Goal: Transaction & Acquisition: Obtain resource

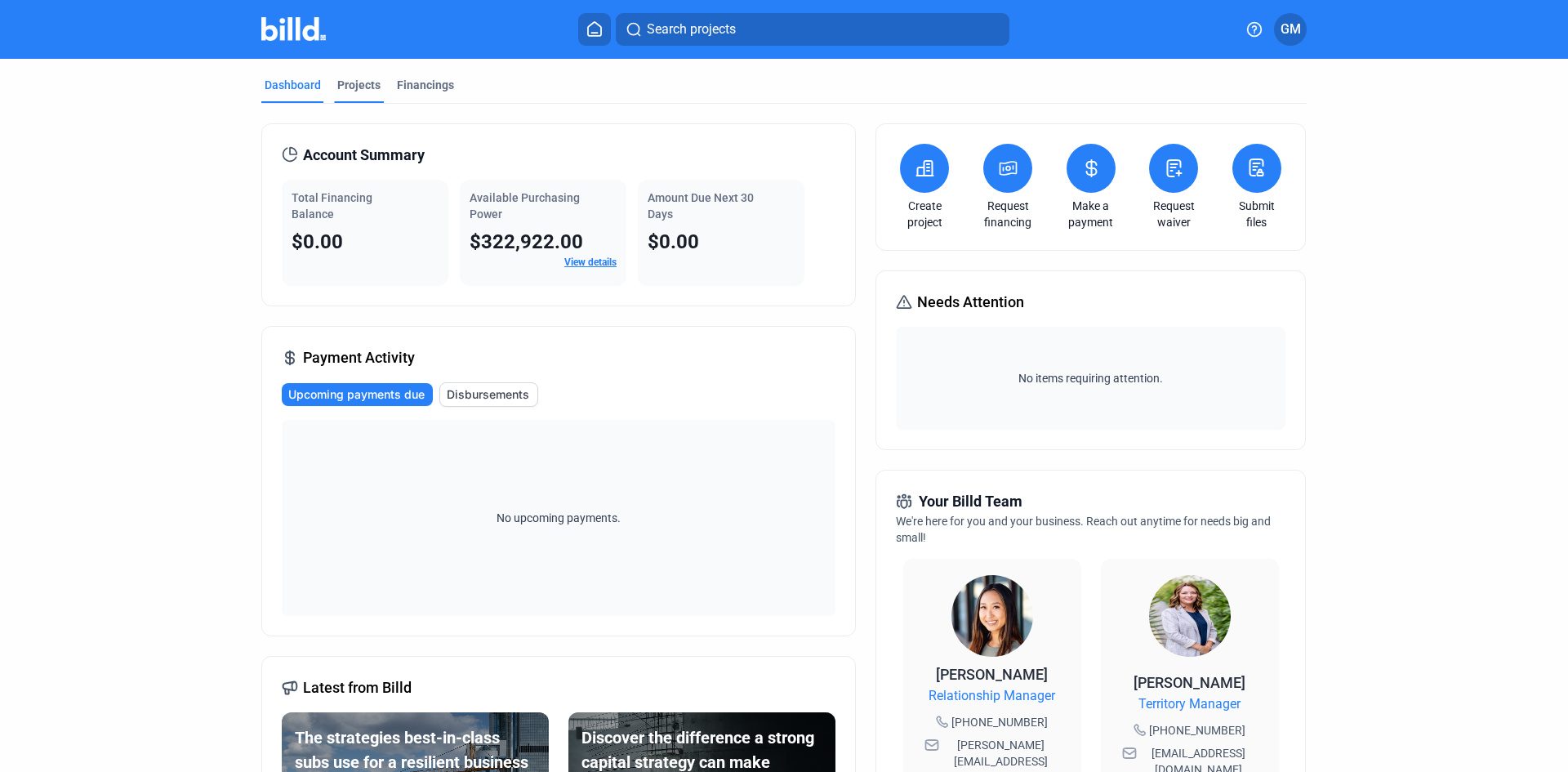
click at [362, 83] on div "Projects" at bounding box center [359, 84] width 43 height 16
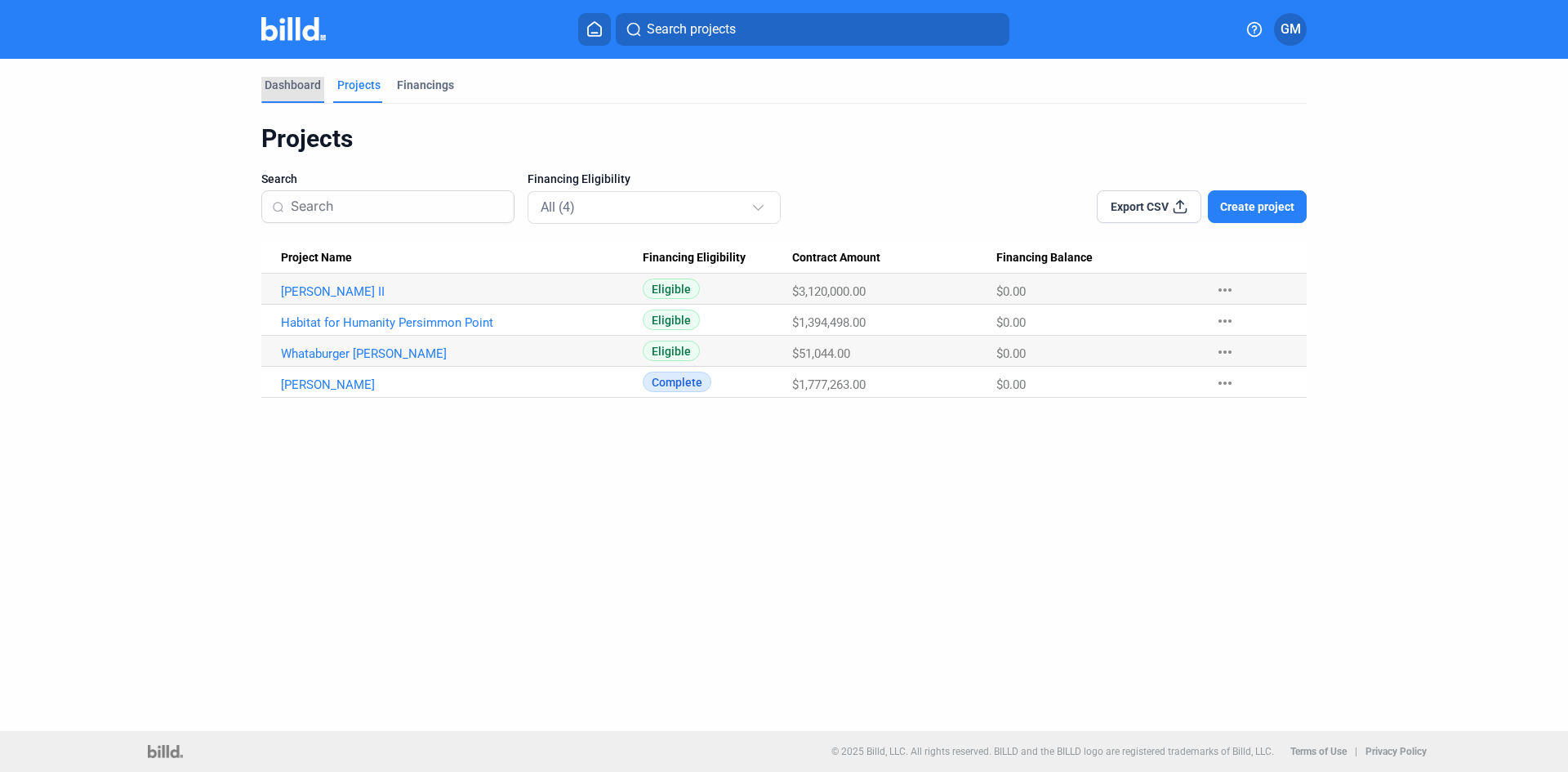
click at [291, 85] on div "Dashboard" at bounding box center [293, 84] width 57 height 16
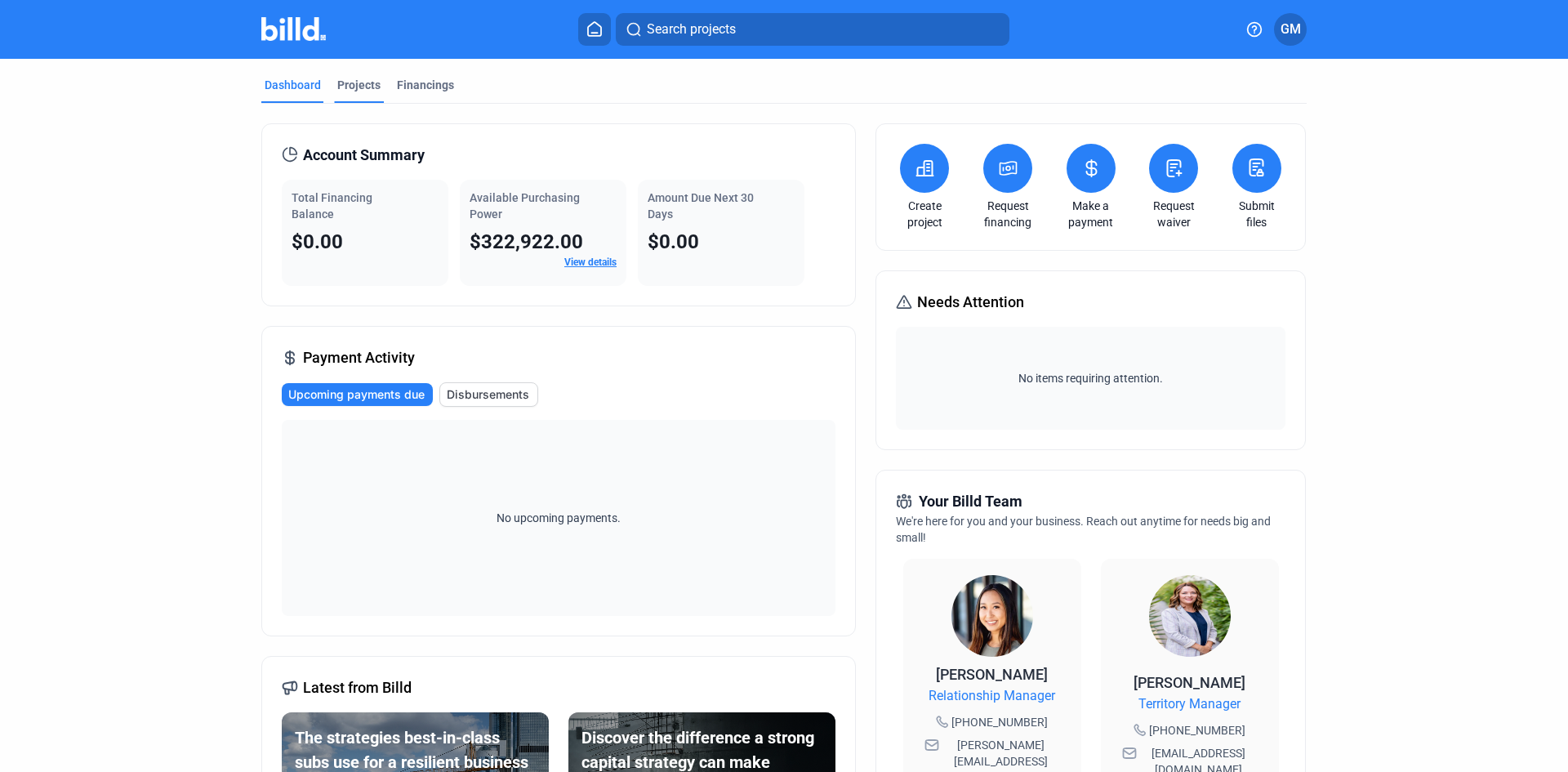
click at [348, 80] on div "Projects" at bounding box center [359, 84] width 43 height 16
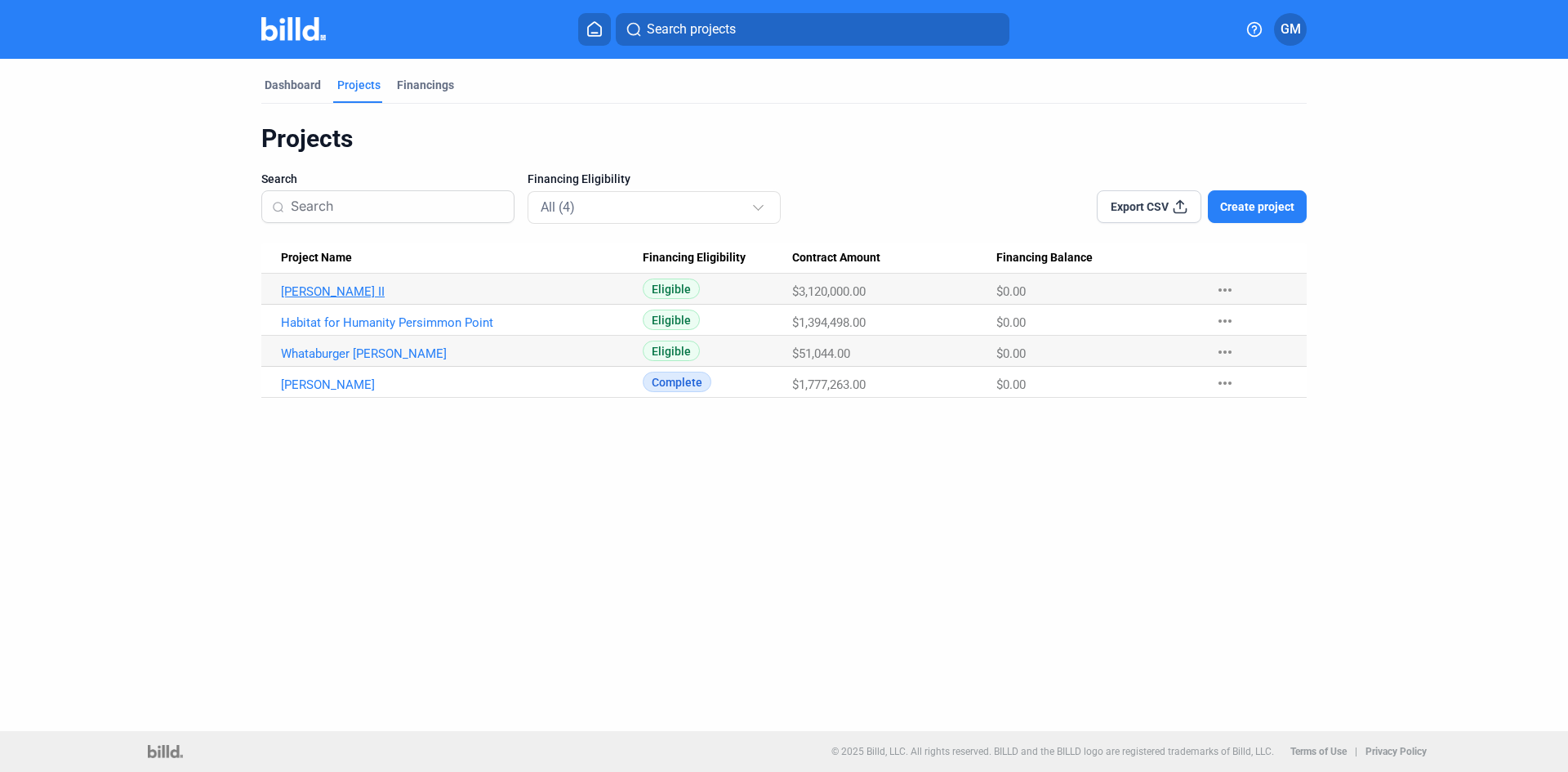
click at [302, 289] on link "[PERSON_NAME] II" at bounding box center [461, 292] width 362 height 15
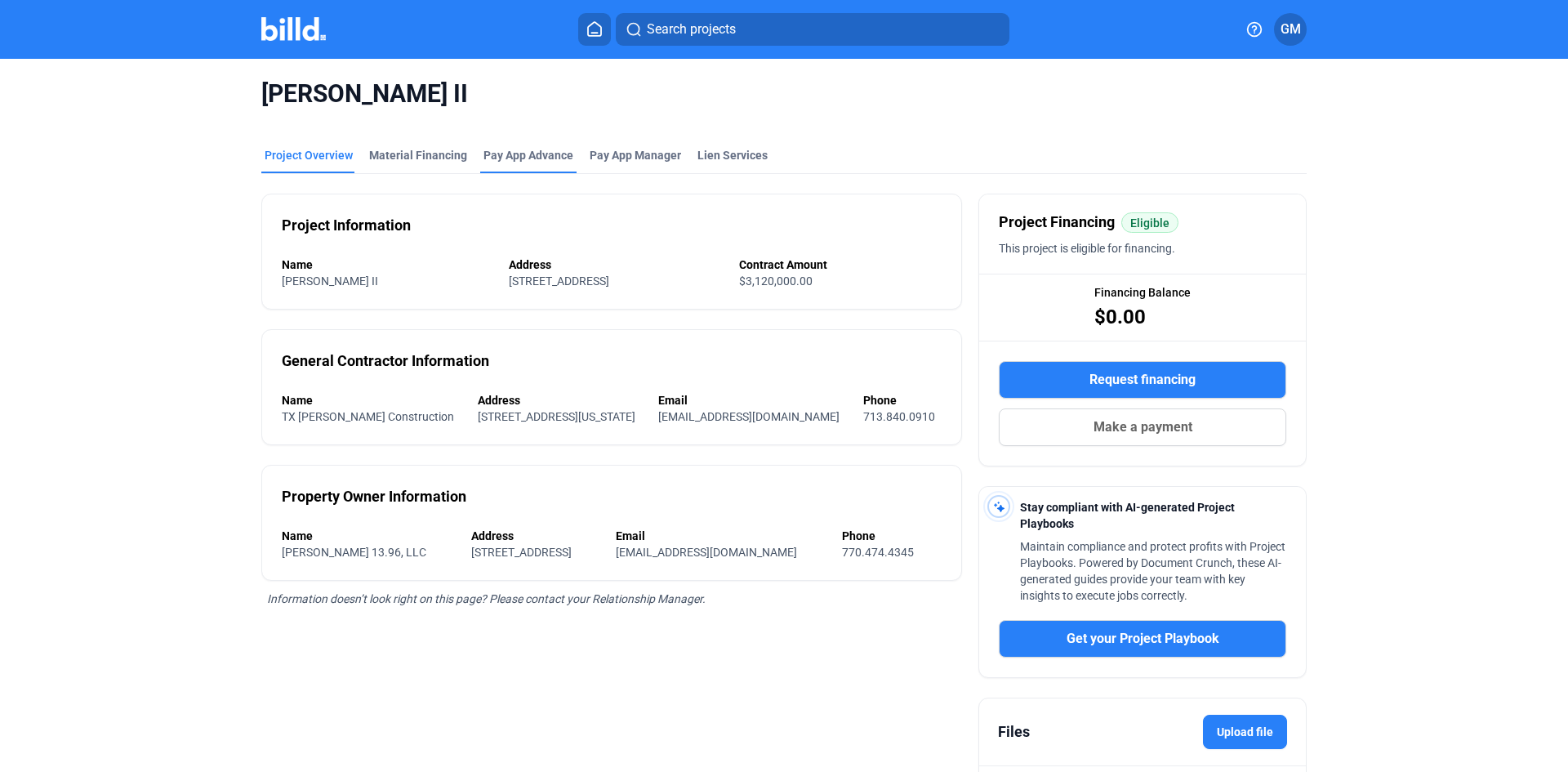
click at [520, 154] on div "Pay App Advance" at bounding box center [528, 155] width 90 height 16
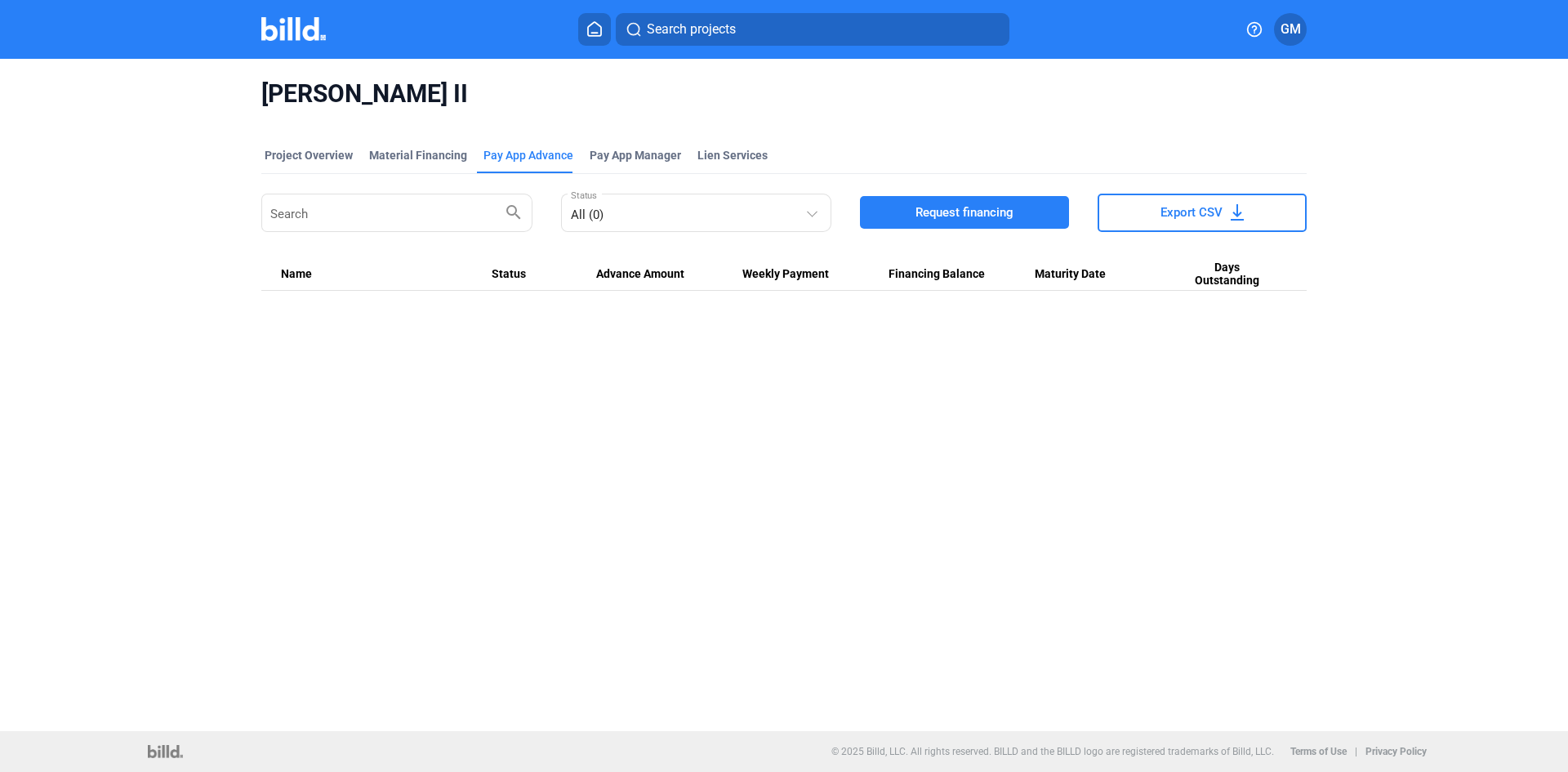
click at [988, 210] on span "Request financing" at bounding box center [965, 212] width 98 height 16
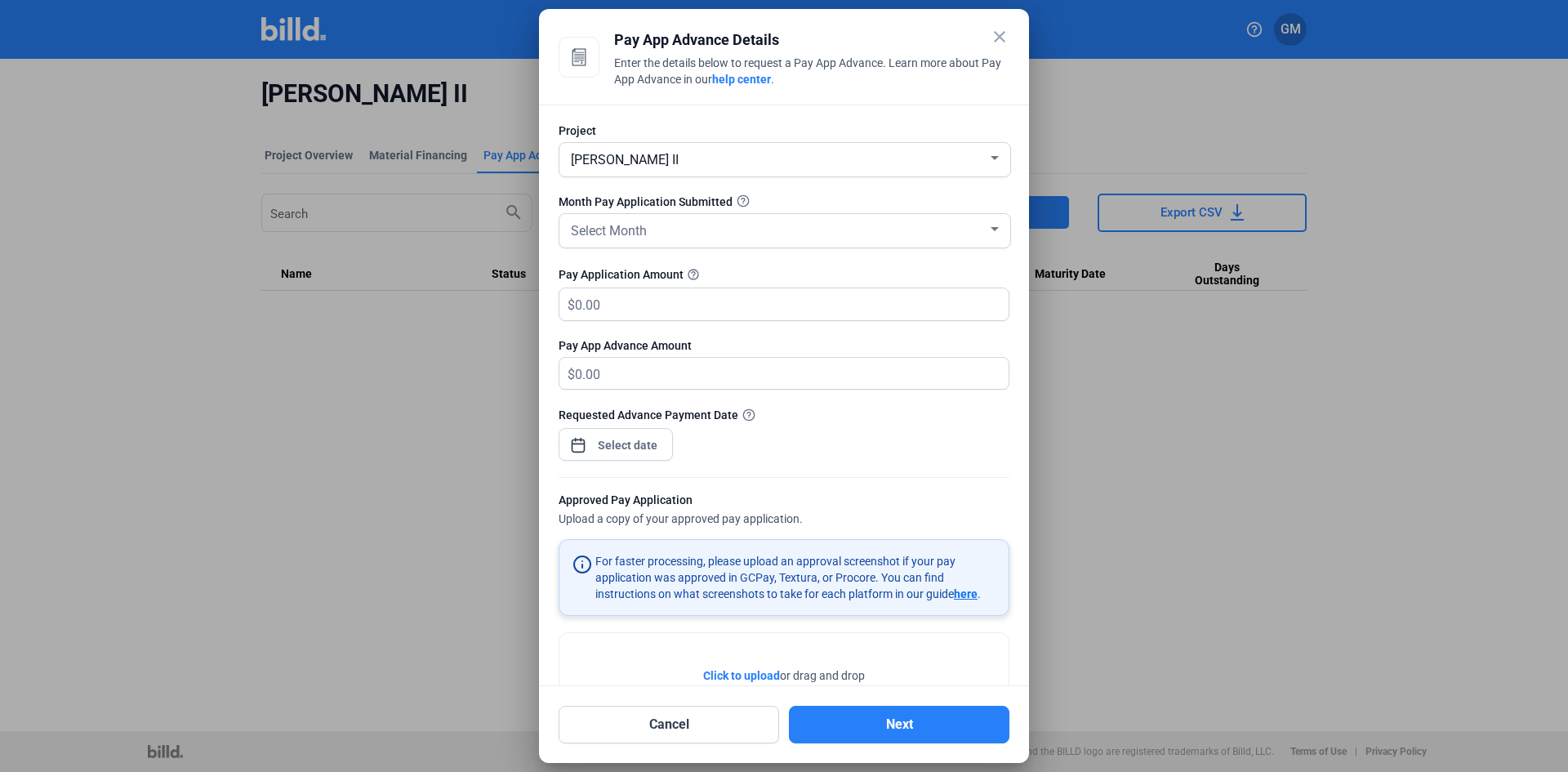
click at [763, 676] on span "Click to upload" at bounding box center [741, 676] width 77 height 13
click at [574, 444] on span "Open calendar" at bounding box center [577, 437] width 39 height 39
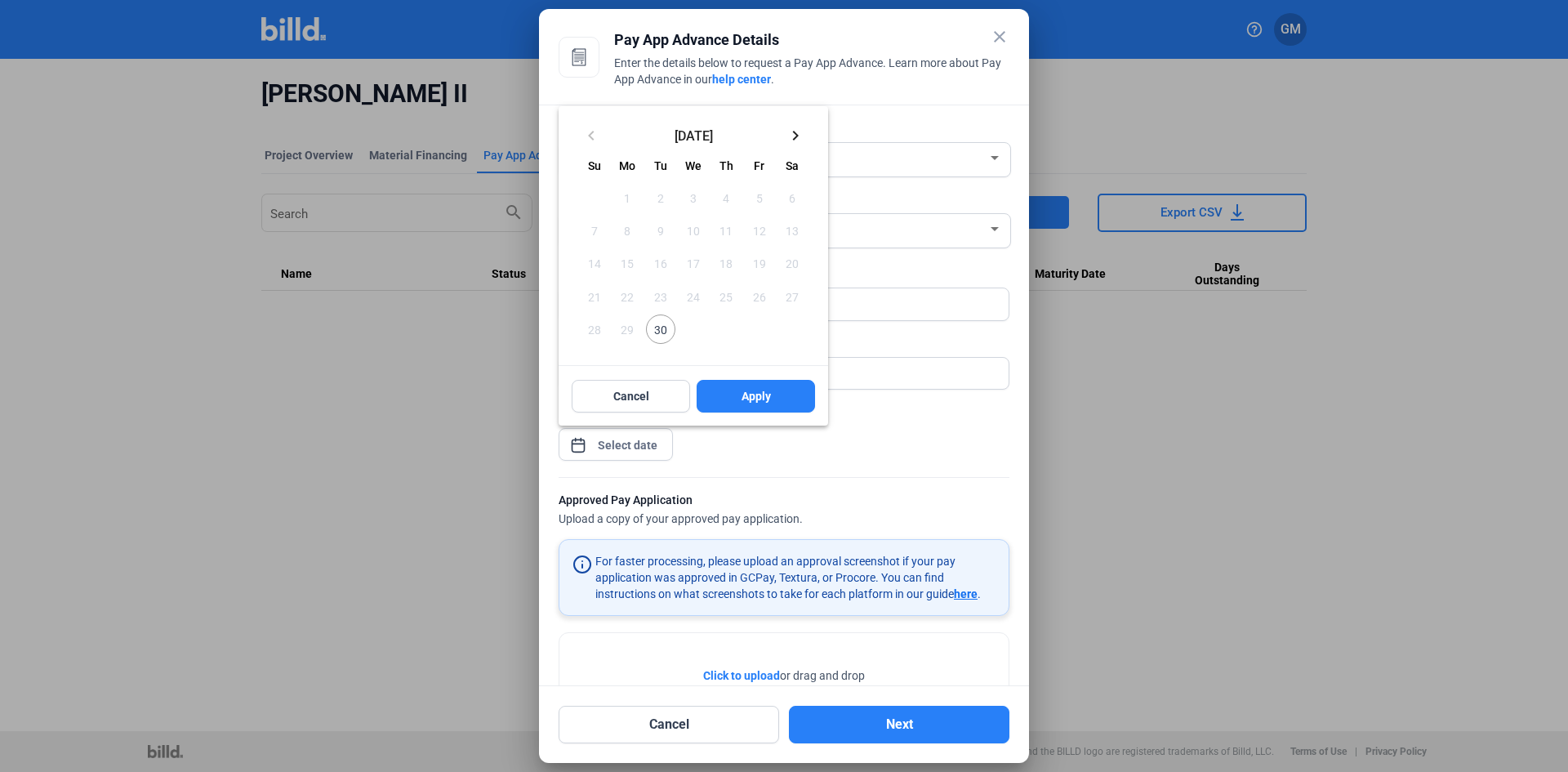
click at [796, 133] on mat-icon "keyboard_arrow_right" at bounding box center [795, 135] width 20 height 20
click at [762, 195] on span "3" at bounding box center [758, 197] width 29 height 29
click at [786, 396] on button "Apply" at bounding box center [755, 396] width 118 height 33
type input "[DATE]"
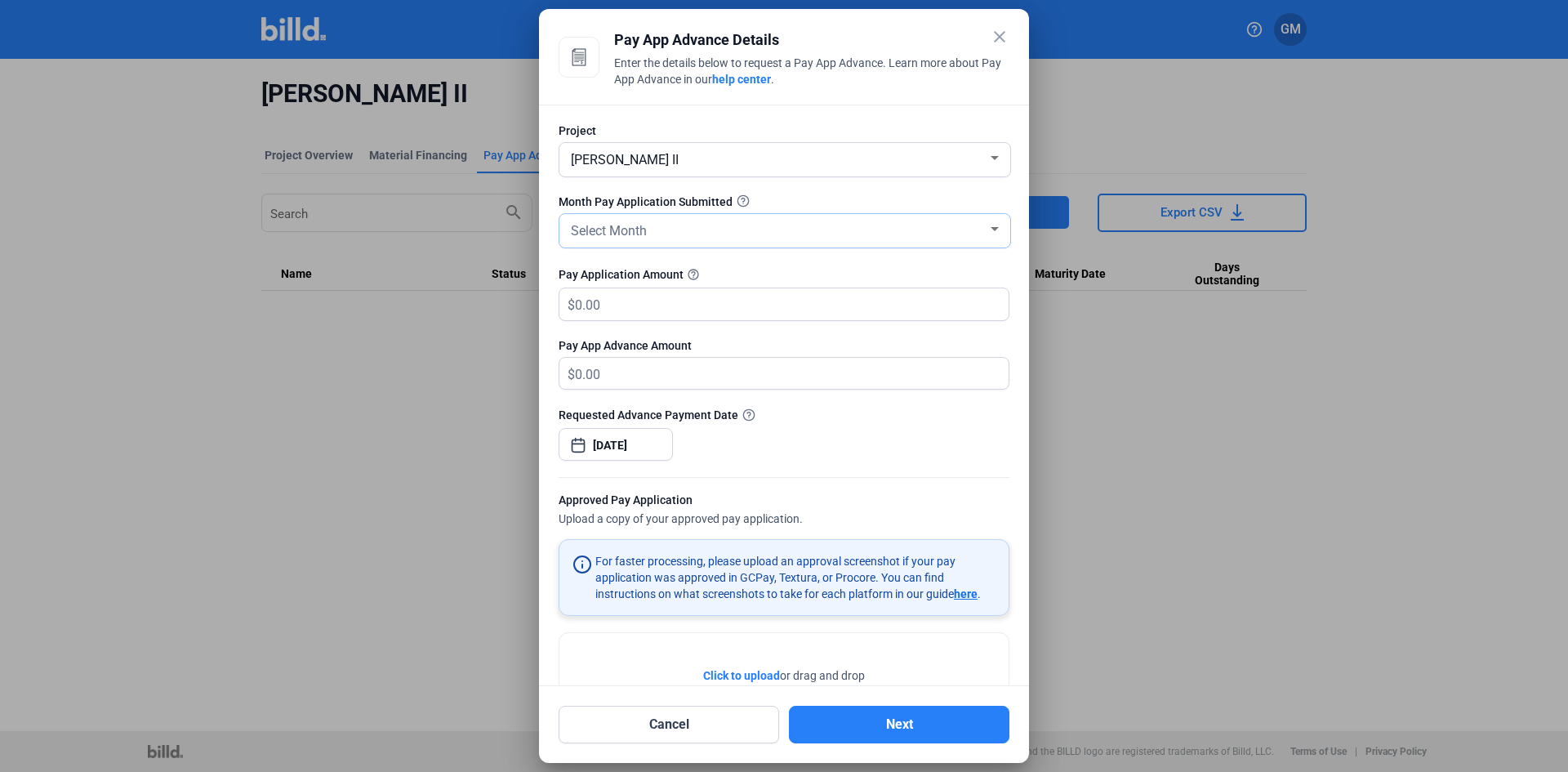
click at [629, 232] on span "Select Month" at bounding box center [609, 231] width 76 height 15
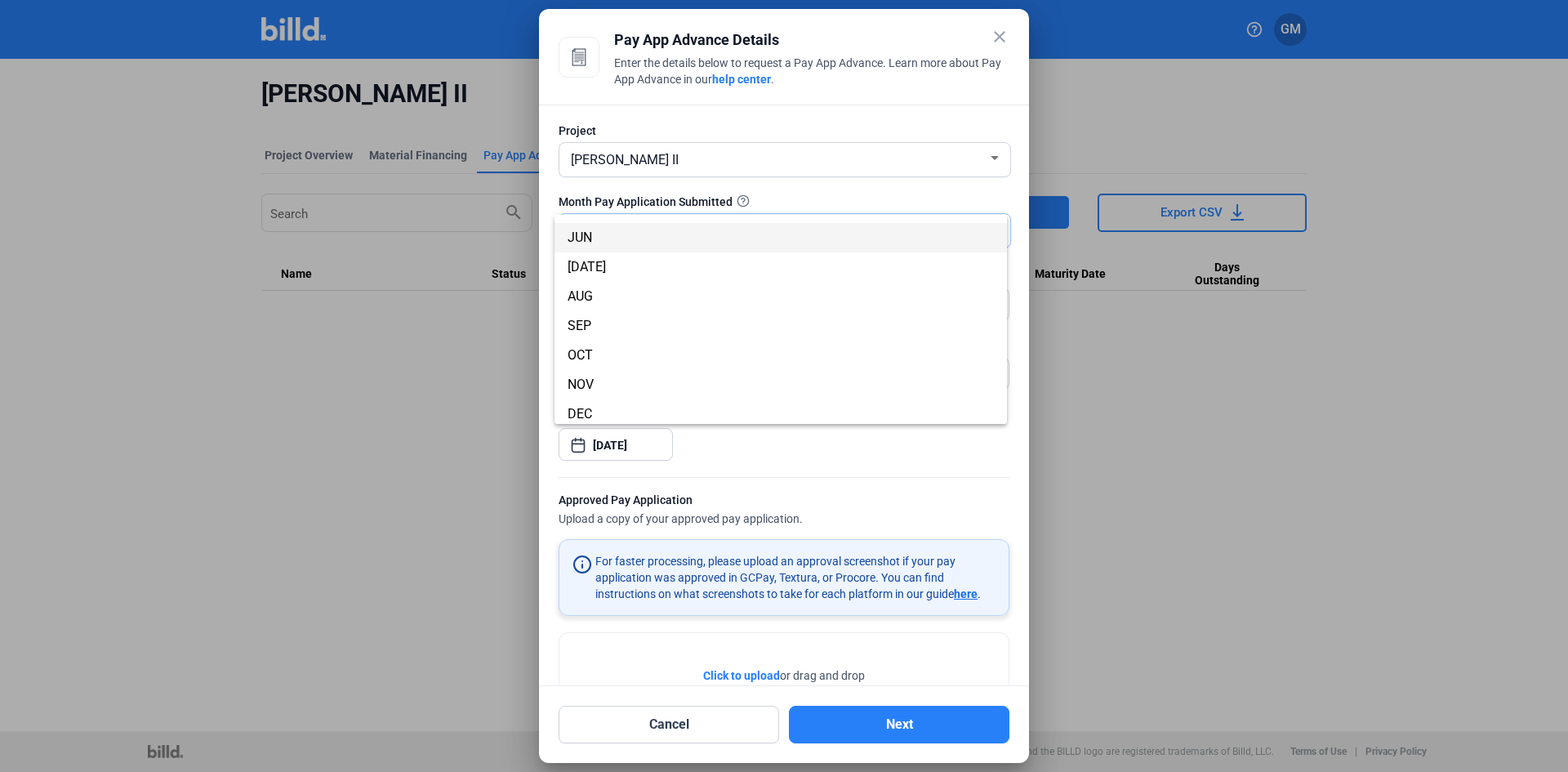
scroll to position [144, 0]
click at [605, 321] on span "SEP" at bounding box center [781, 320] width 426 height 29
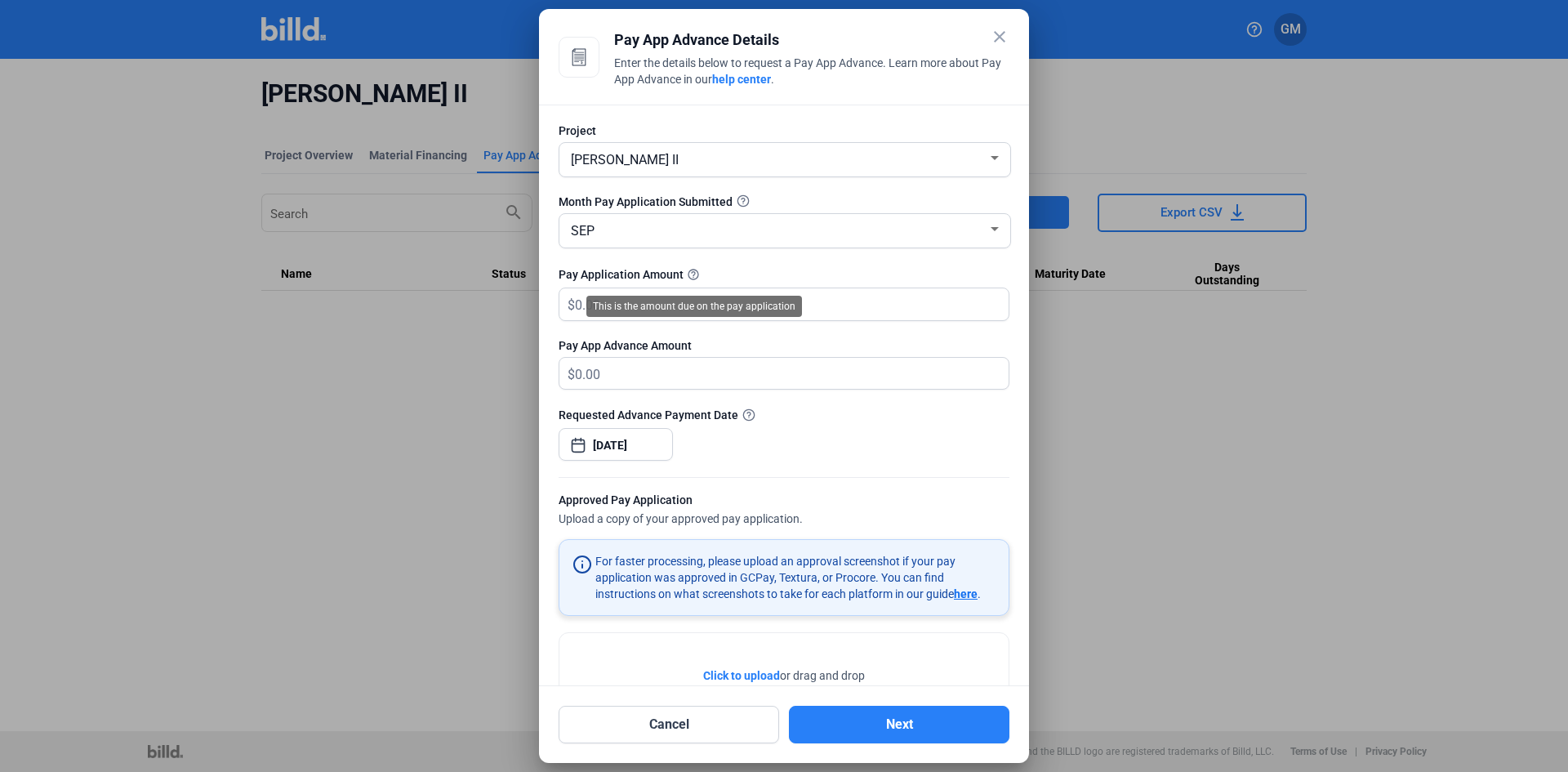
click at [692, 271] on mat-icon "help_outline" at bounding box center [693, 274] width 20 height 20
click at [583, 309] on input "text" at bounding box center [782, 304] width 415 height 32
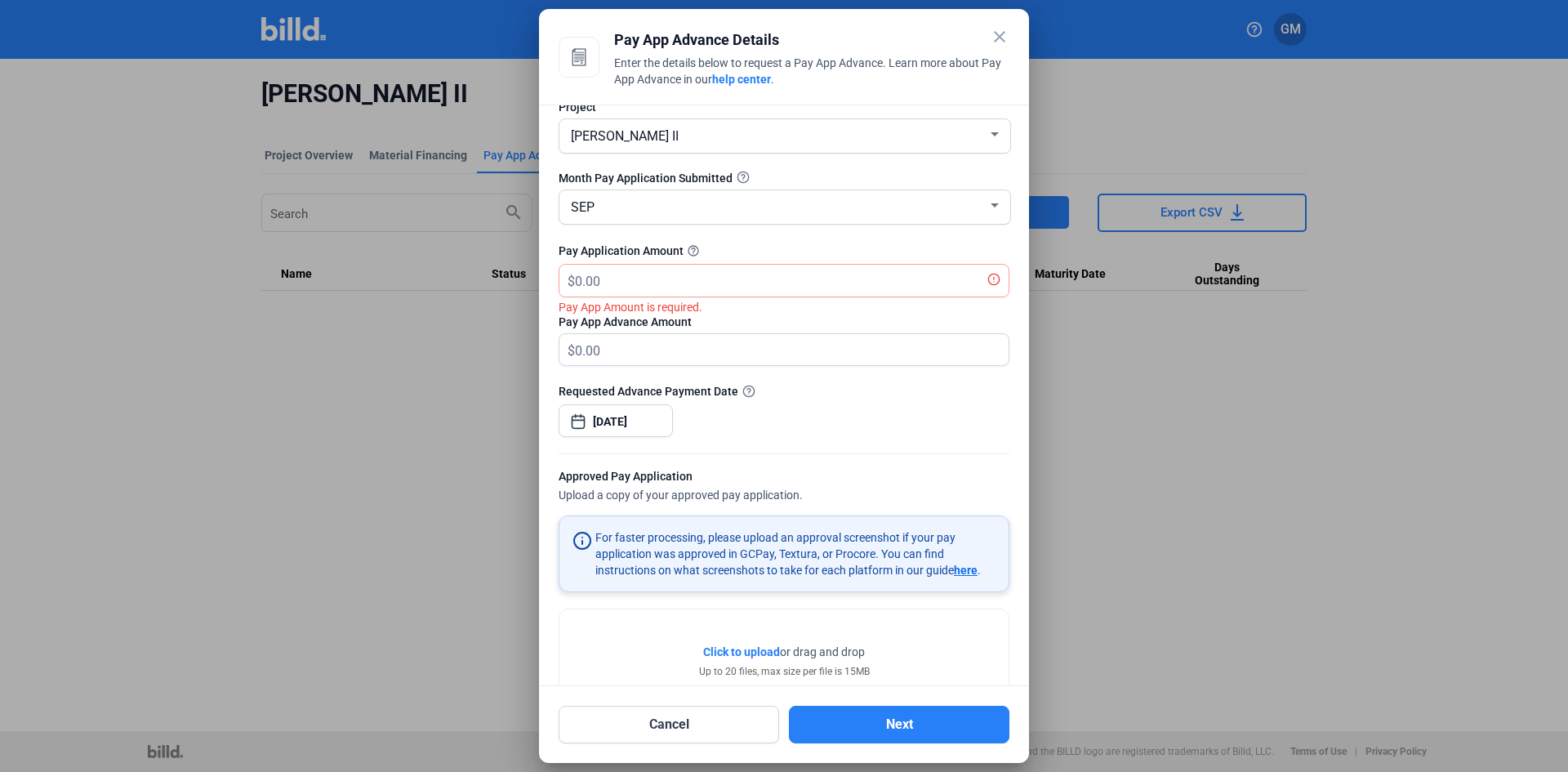
scroll to position [0, 0]
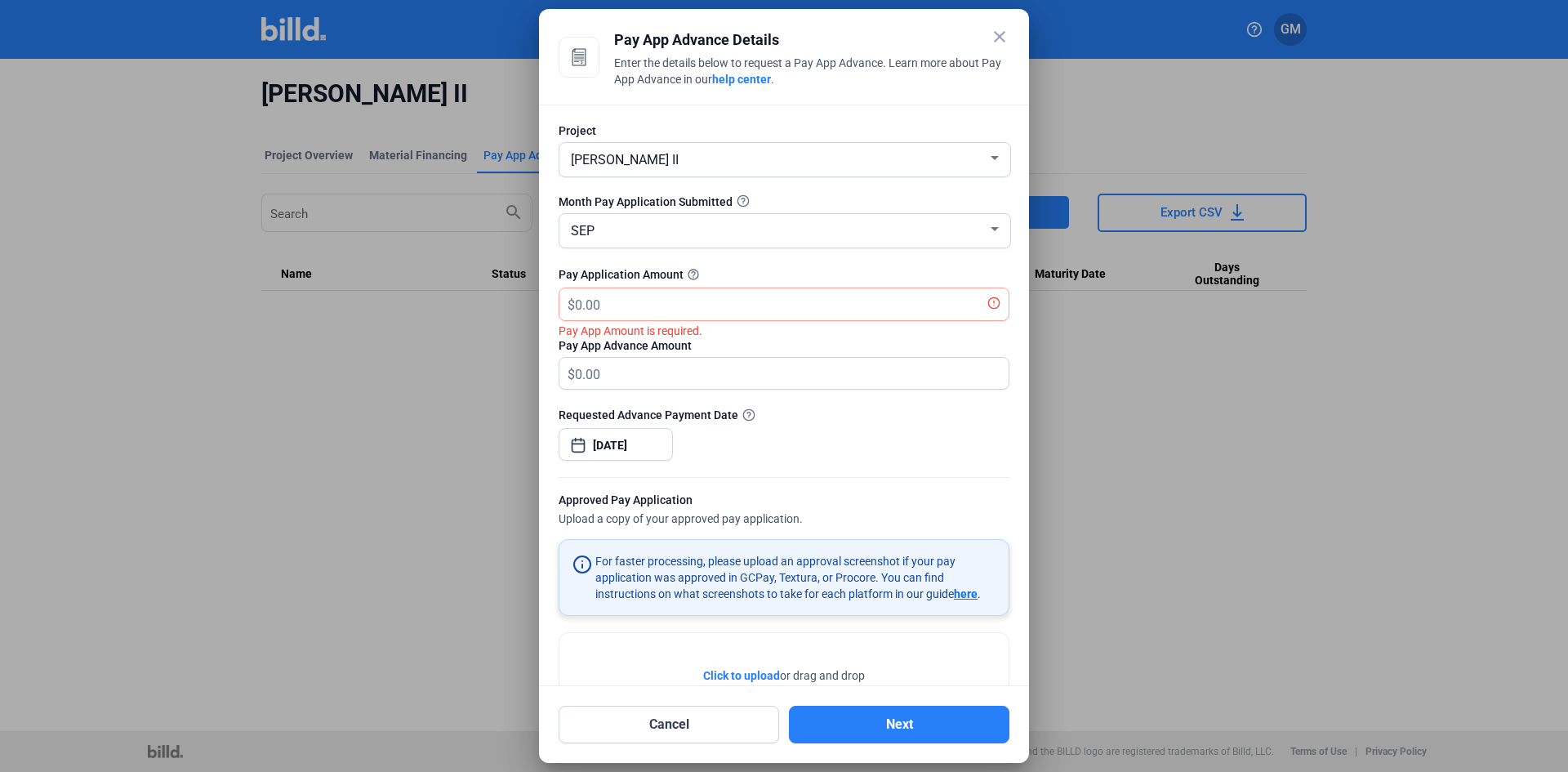
click at [573, 303] on span "$" at bounding box center [567, 301] width 15 height 27
click at [595, 308] on input "text" at bounding box center [782, 304] width 415 height 32
click at [578, 307] on mat-tooltip-component "This is the amount due on the pay application" at bounding box center [694, 306] width 238 height 44
click at [815, 304] on input "text" at bounding box center [782, 304] width 415 height 32
click at [577, 304] on input "text" at bounding box center [791, 304] width 434 height 32
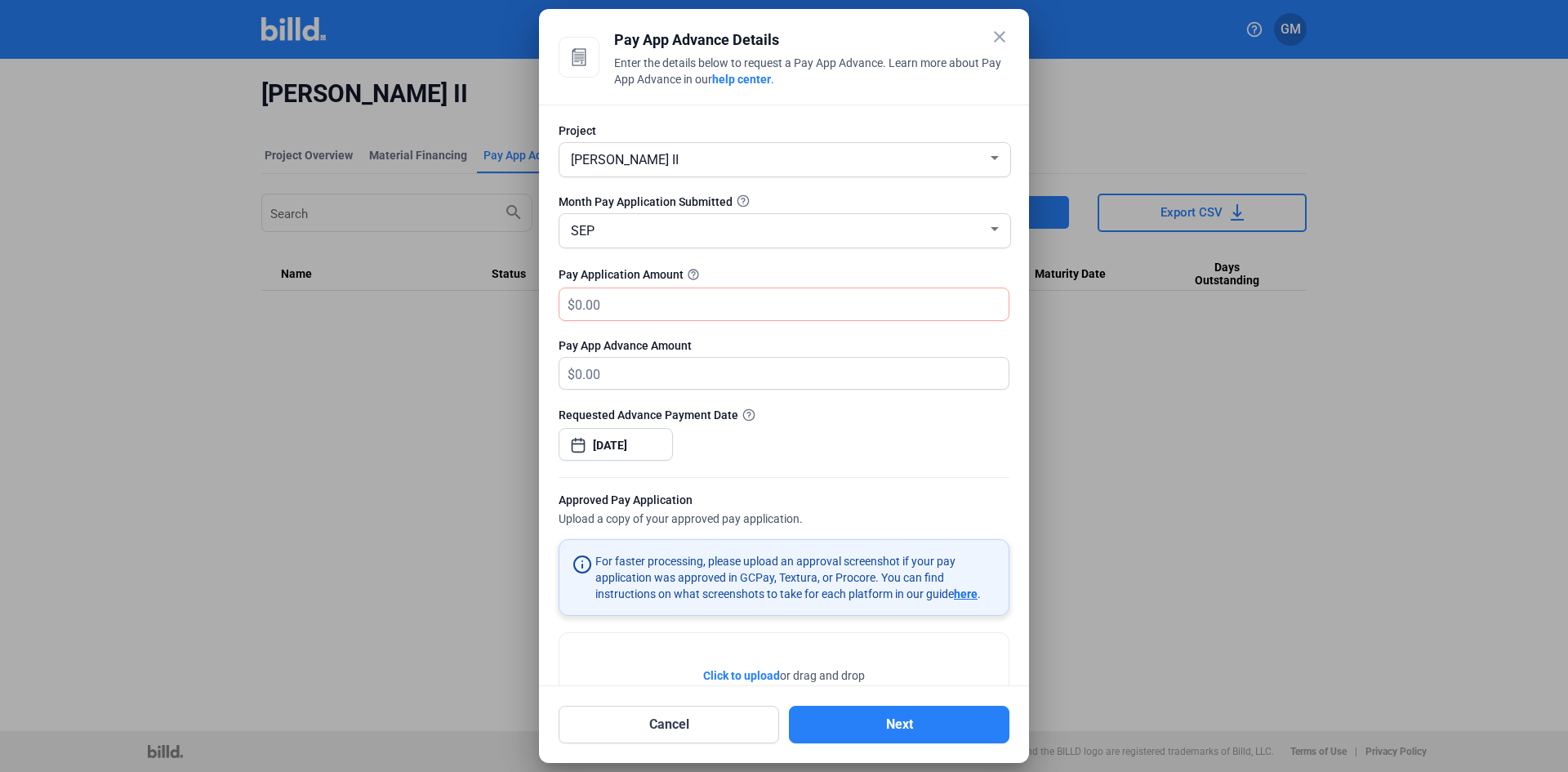
click at [571, 302] on span "$" at bounding box center [567, 301] width 15 height 27
click at [577, 307] on input "text" at bounding box center [791, 304] width 434 height 32
click at [576, 304] on input "text" at bounding box center [791, 304] width 434 height 32
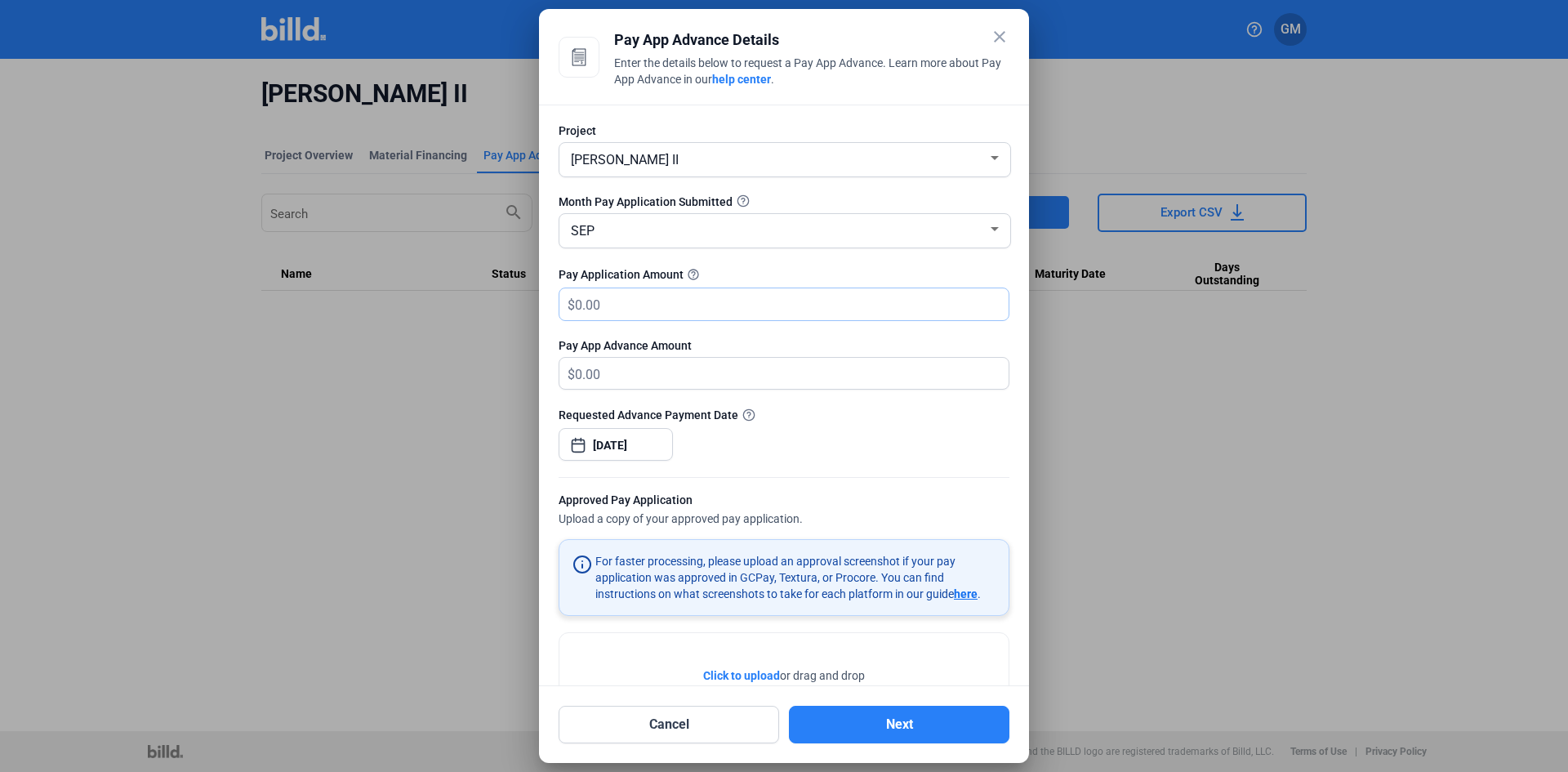
click at [576, 303] on input "text" at bounding box center [791, 304] width 434 height 32
type input "6"
type input "6.00"
type input "60"
type input "60.00"
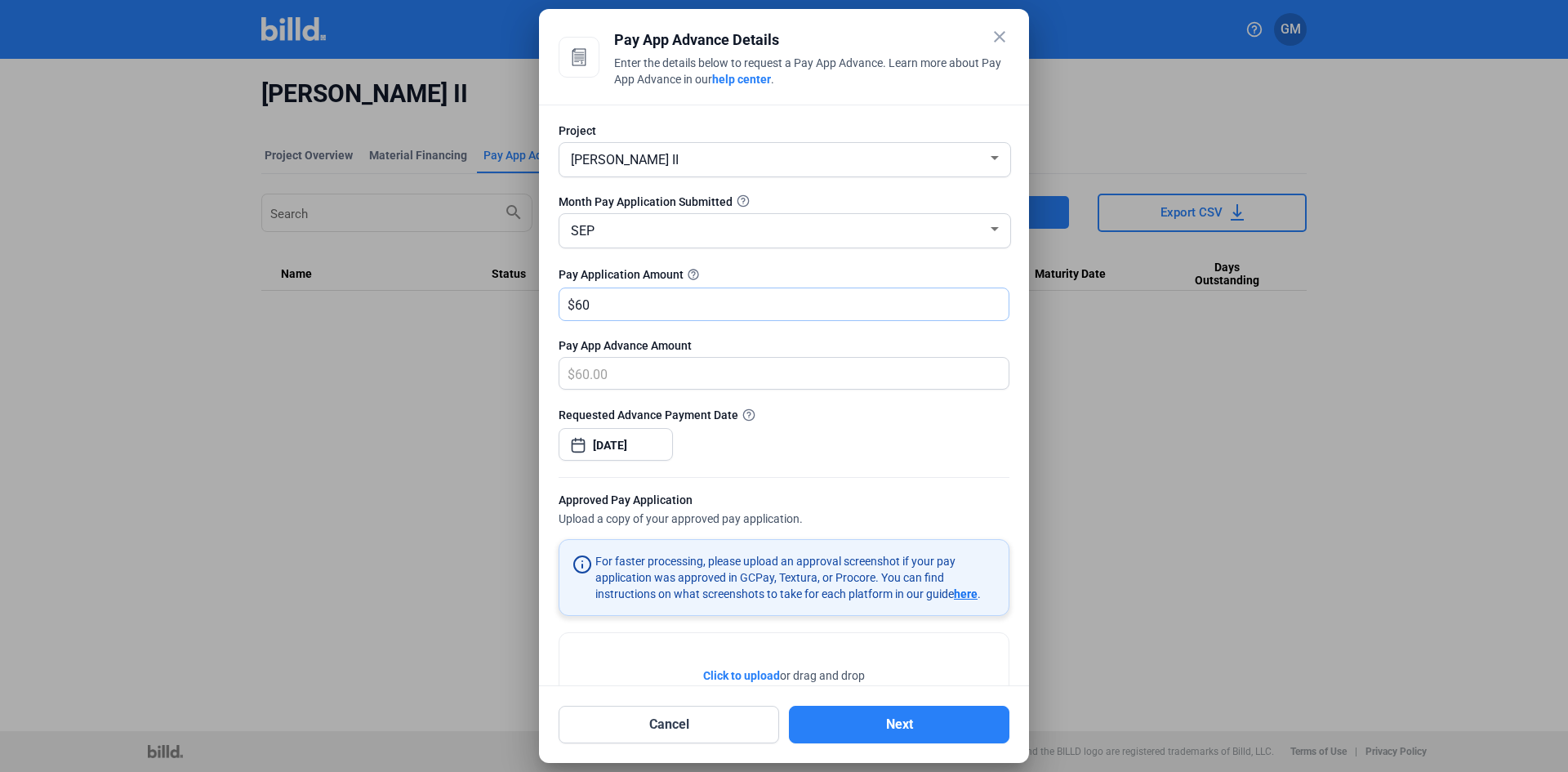
type input "600"
type input "600.00"
type input "6000"
type input "6,000.00"
type input "6,0009"
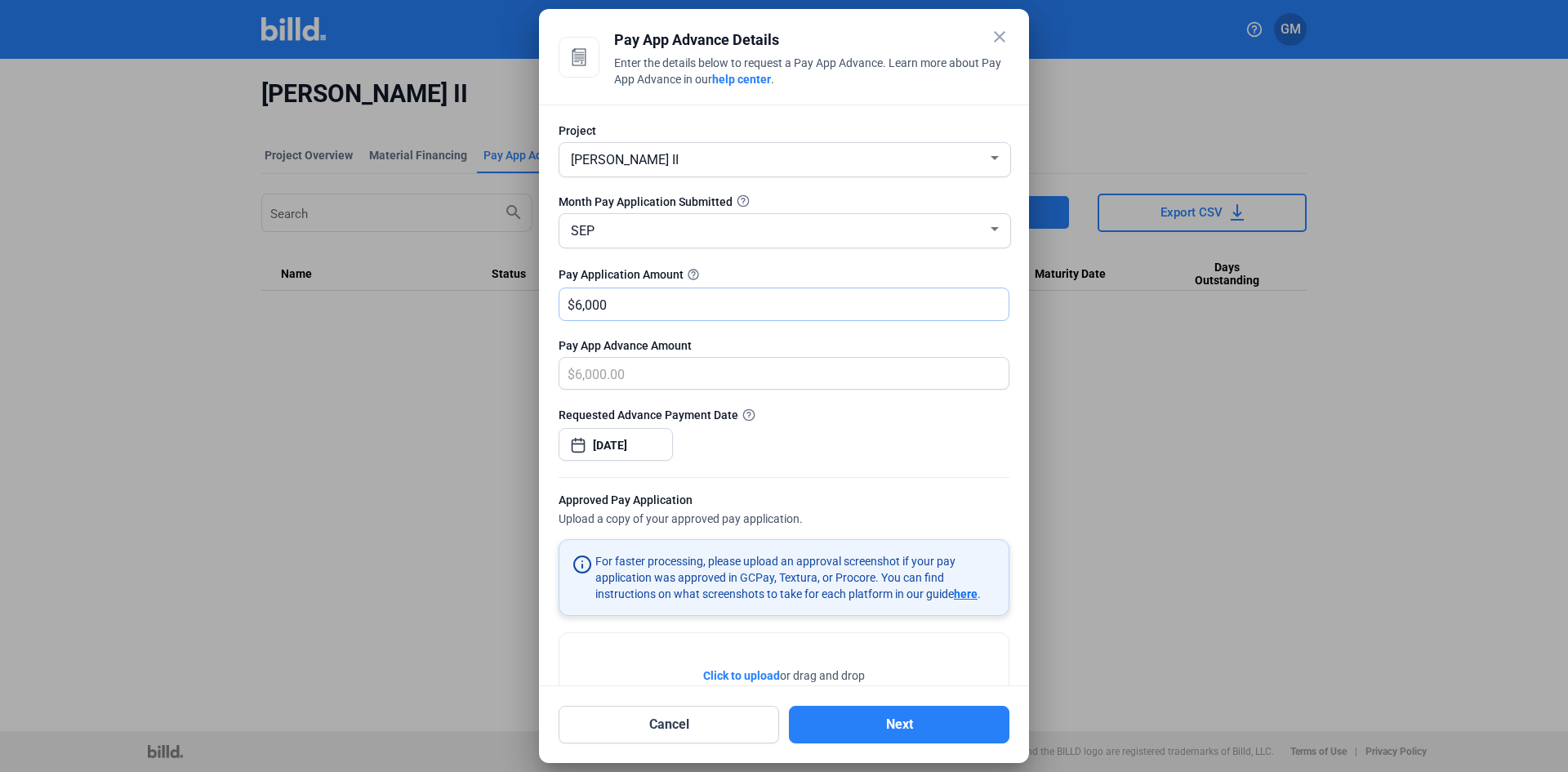
type input "60,009.00"
type input "60,0098"
type input "500,000.00"
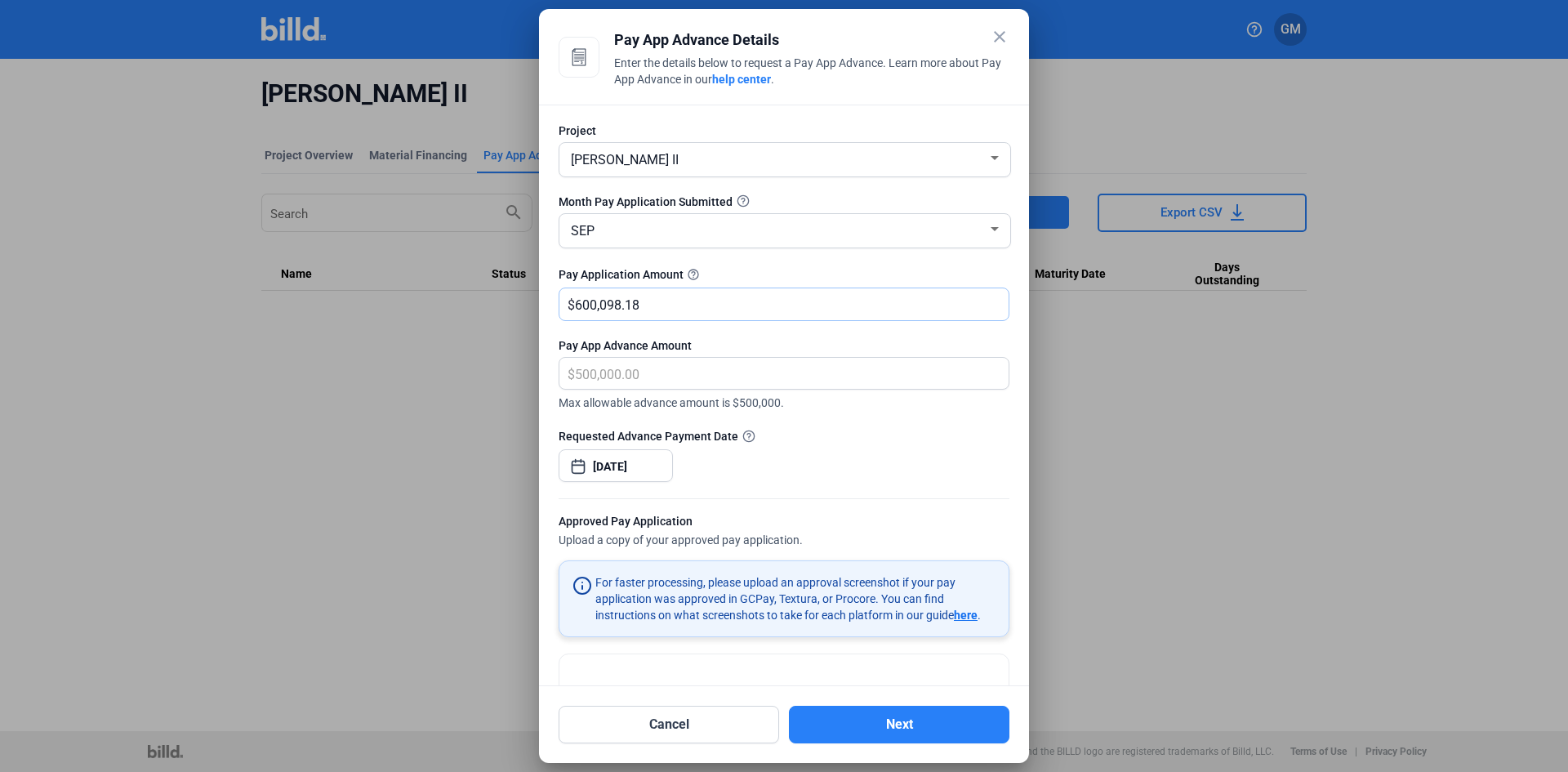
type input "600,098.18"
click at [864, 437] on div "Requested Advance Payment Date" at bounding box center [784, 436] width 451 height 17
drag, startPoint x: 663, startPoint y: 303, endPoint x: 545, endPoint y: 317, distance: 118.8
click at [545, 317] on div "Project [PERSON_NAME] II Month Pay Application Submitted SEP Pay Application Am…" at bounding box center [784, 395] width 490 height 581
type input "0.00"
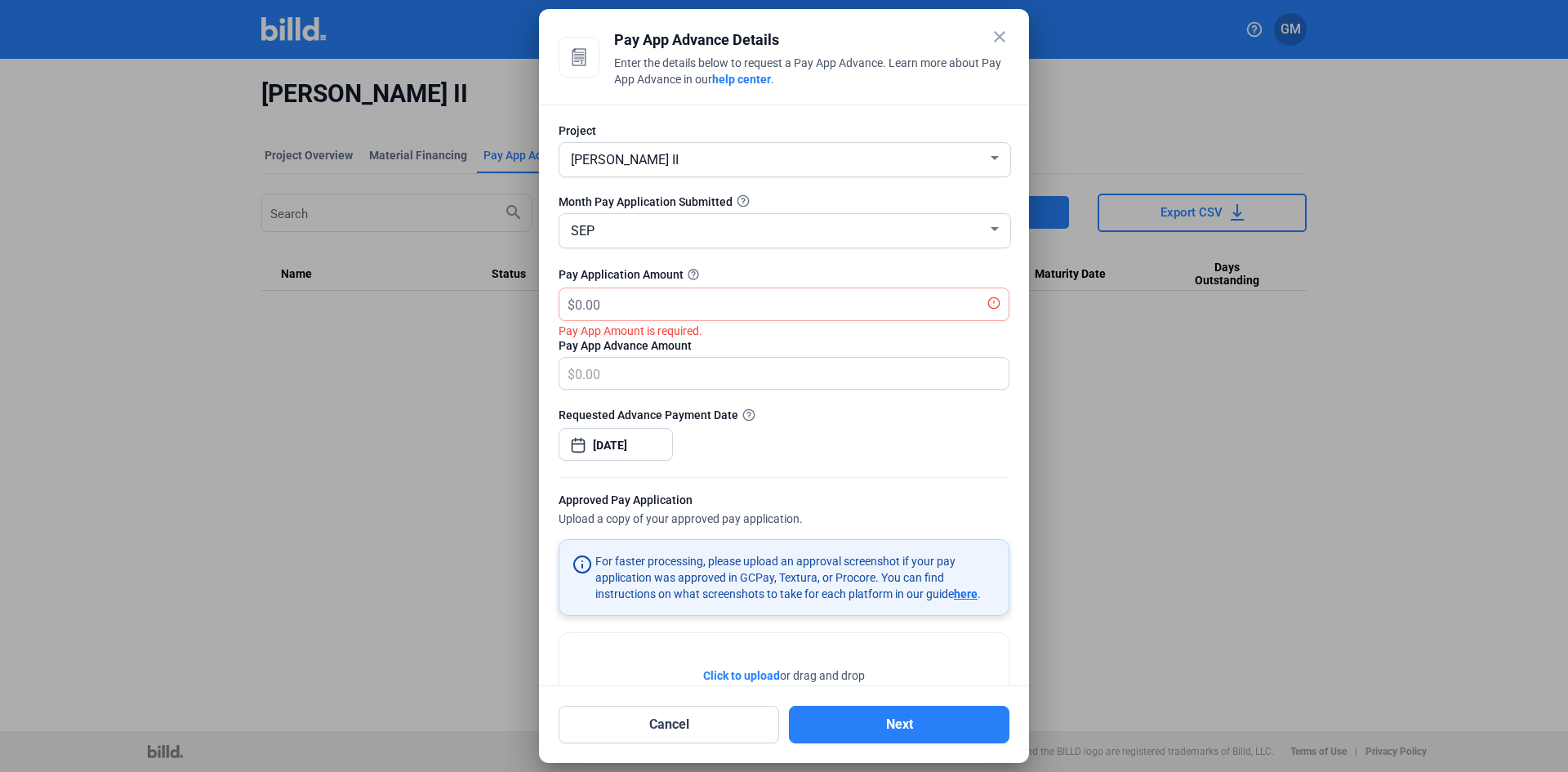
click at [805, 400] on div at bounding box center [784, 397] width 451 height 16
click at [604, 302] on input "text" at bounding box center [782, 304] width 415 height 32
type input "6"
type input "6.00"
type input "60"
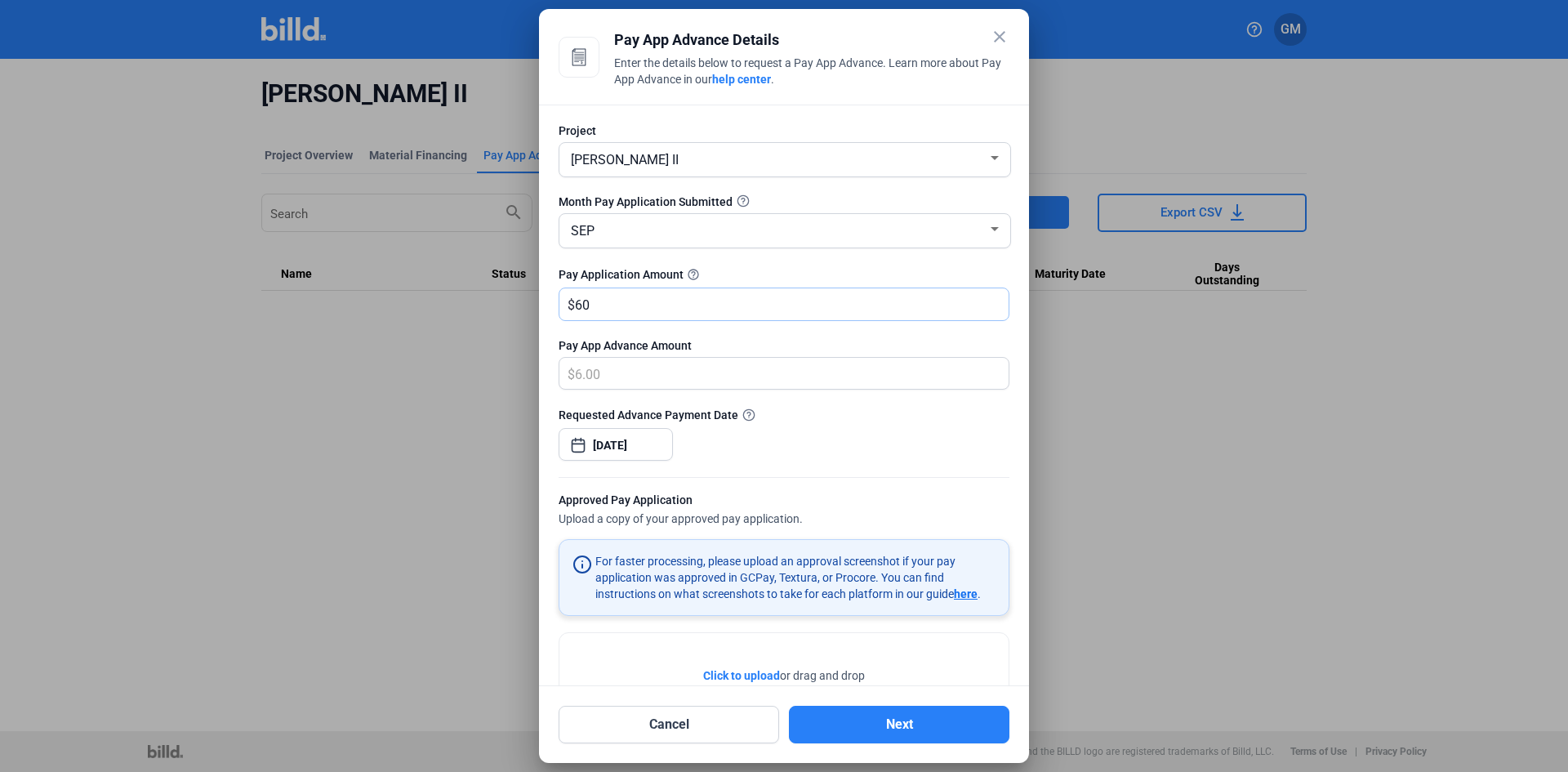
type input "60.00"
type input "600"
type input "600.00"
type input "6000"
type input "6,000.00"
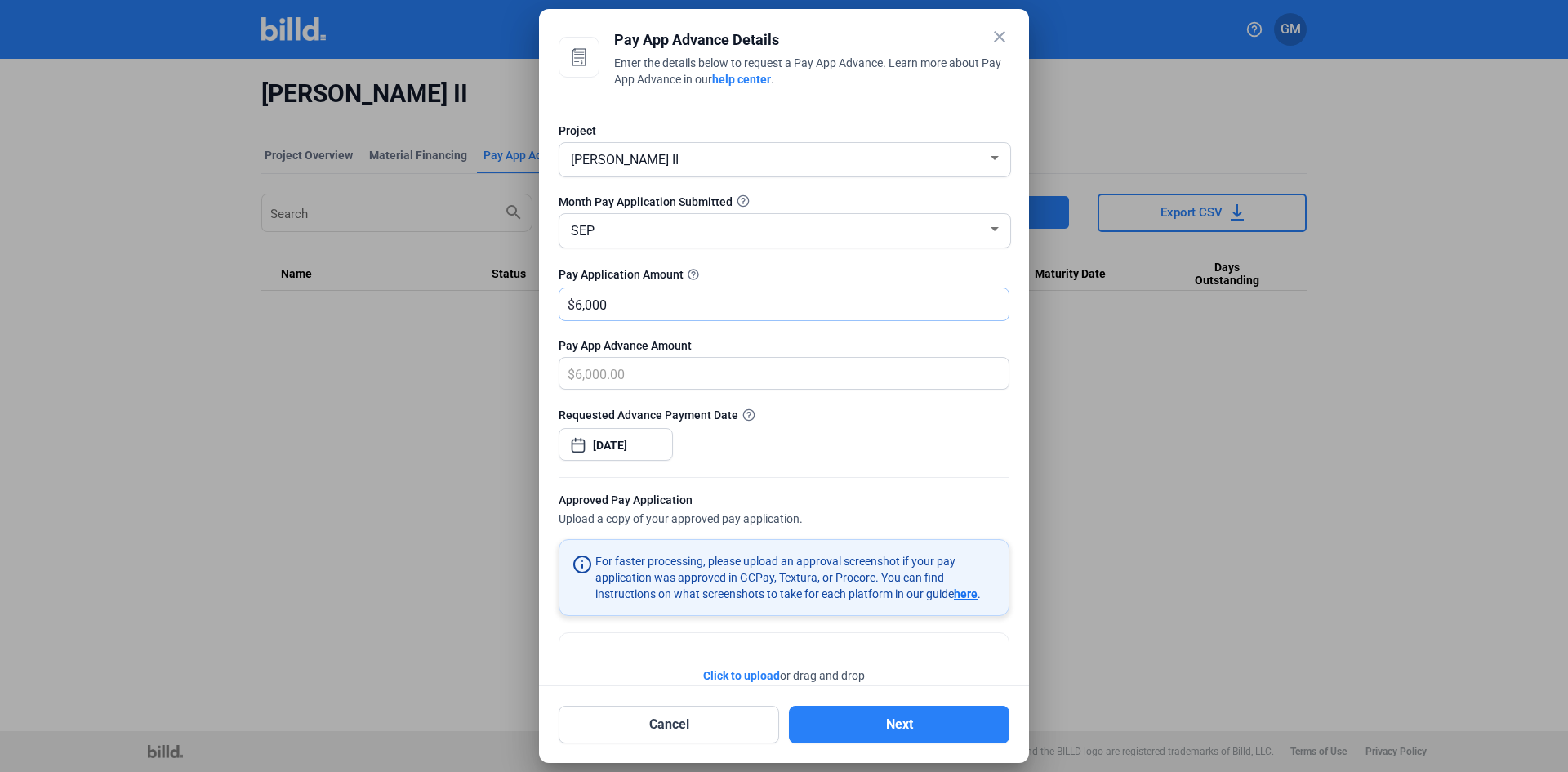
type input "6,0009"
type input "60,009.00"
type input "60,0098"
type input "500,000.00"
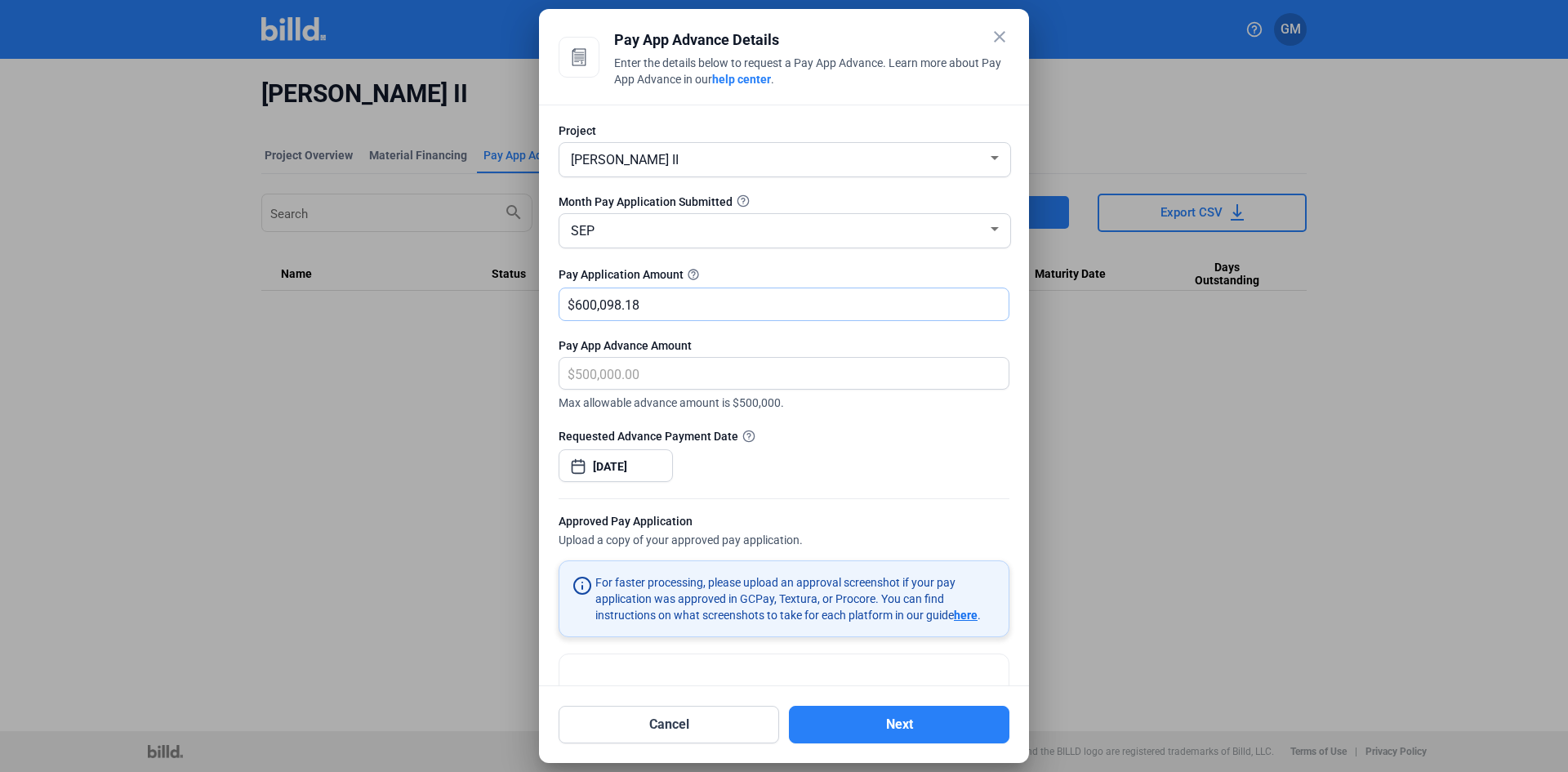
type input "600,098.18"
click at [928, 428] on div "Requested Advance Payment Date" at bounding box center [784, 436] width 451 height 17
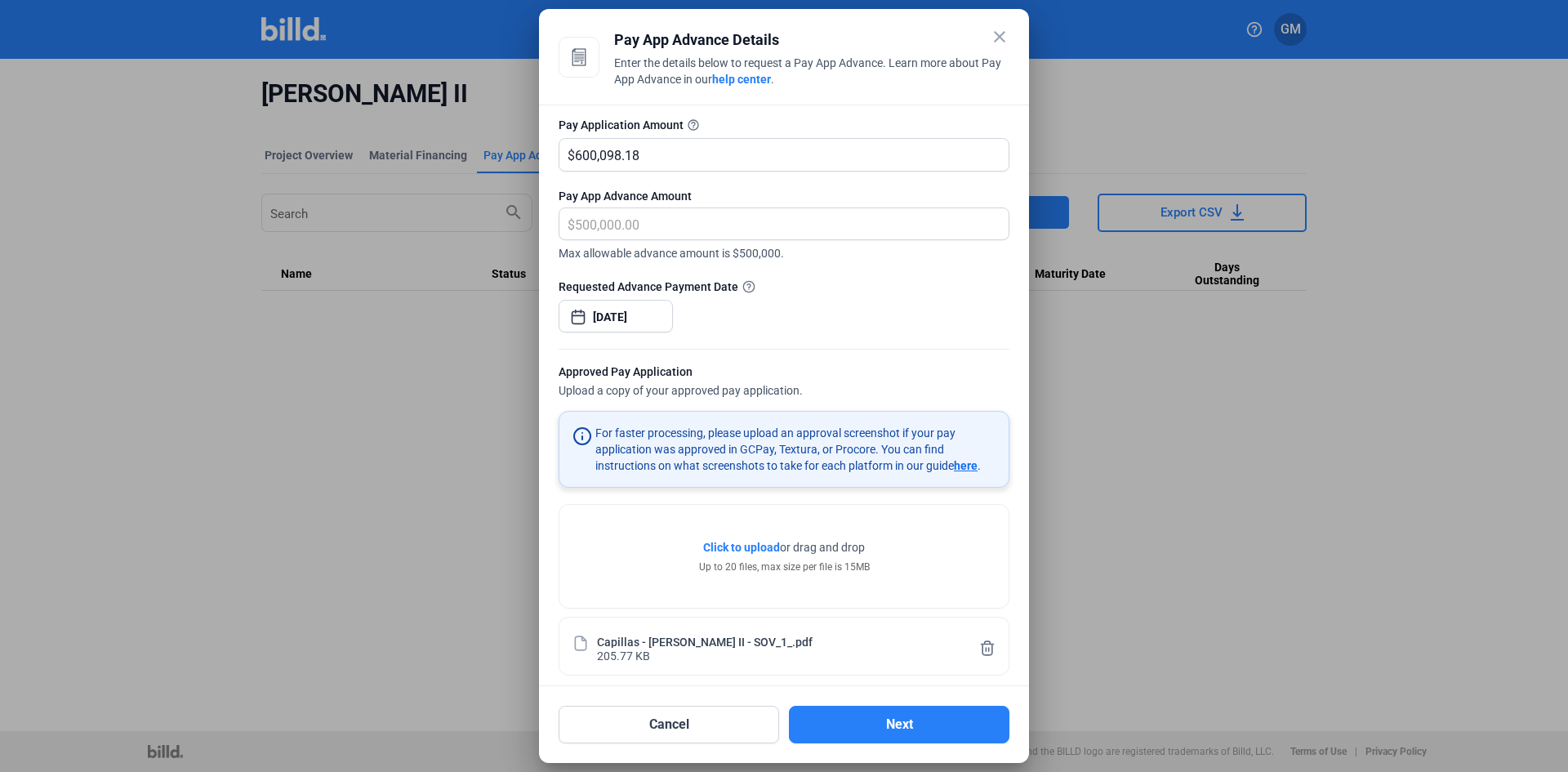
scroll to position [161, 0]
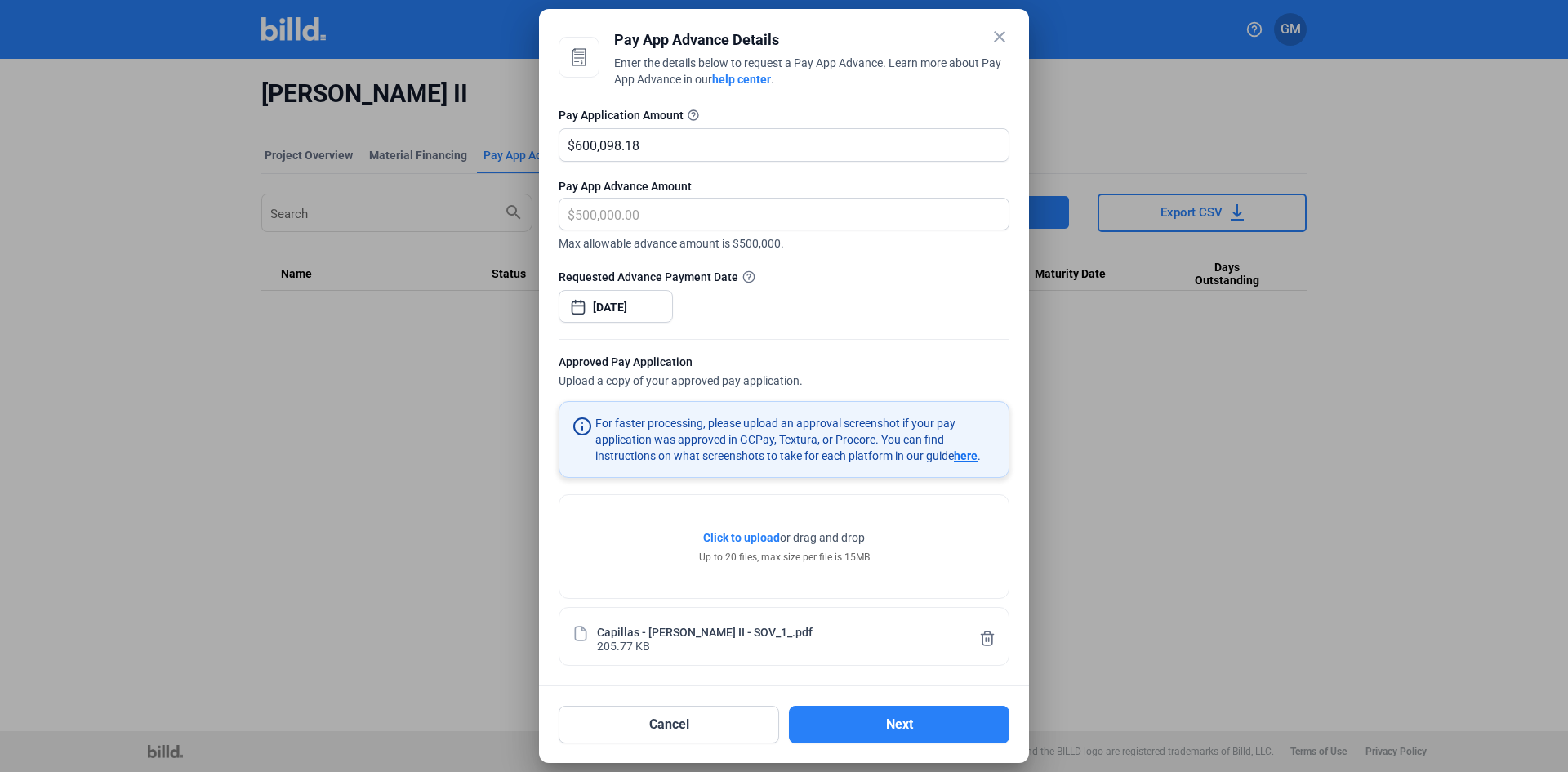
click at [964, 455] on span "here" at bounding box center [965, 455] width 24 height 13
click at [853, 724] on button "Next" at bounding box center [899, 725] width 220 height 38
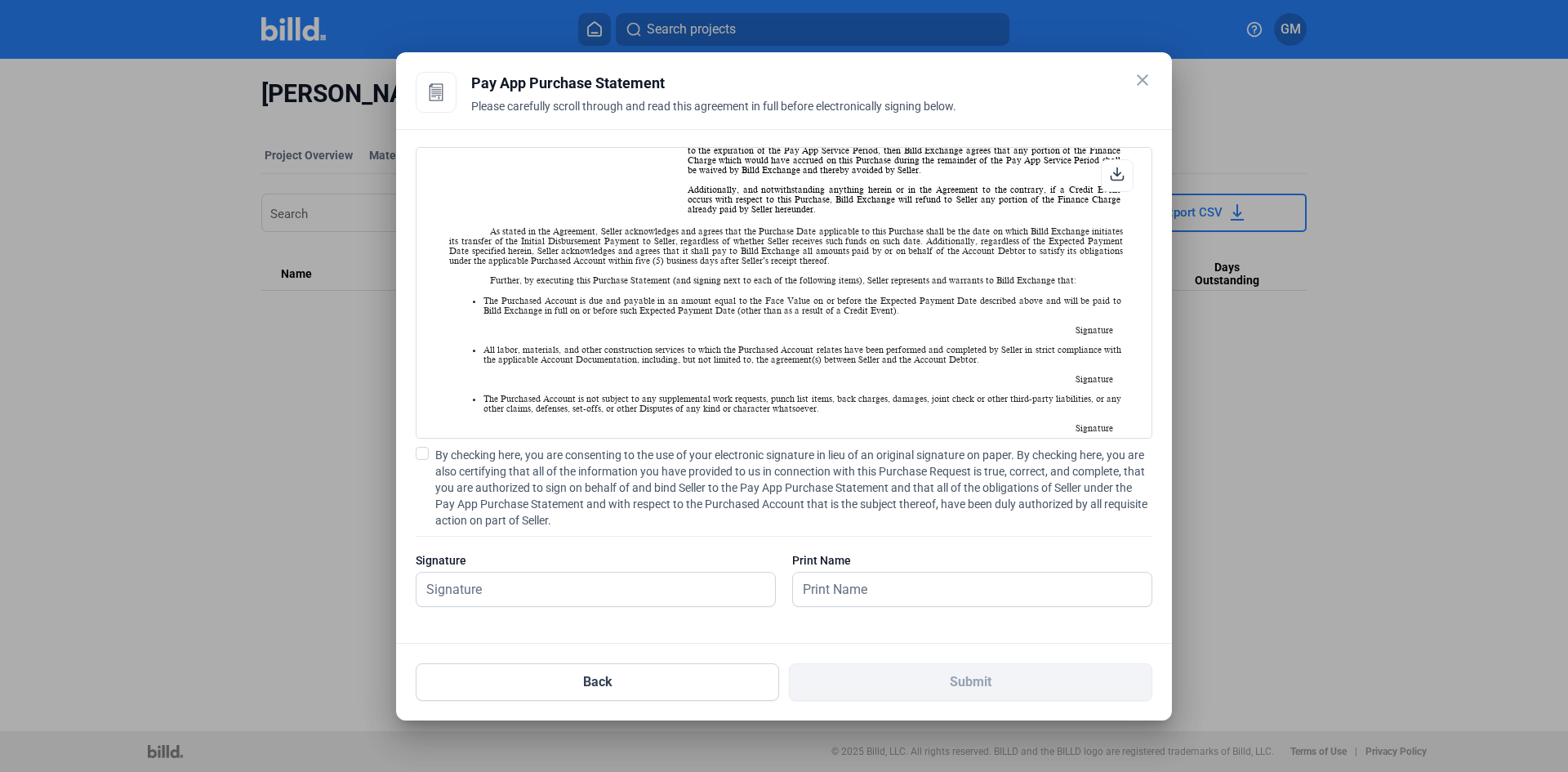
scroll to position [653, 0]
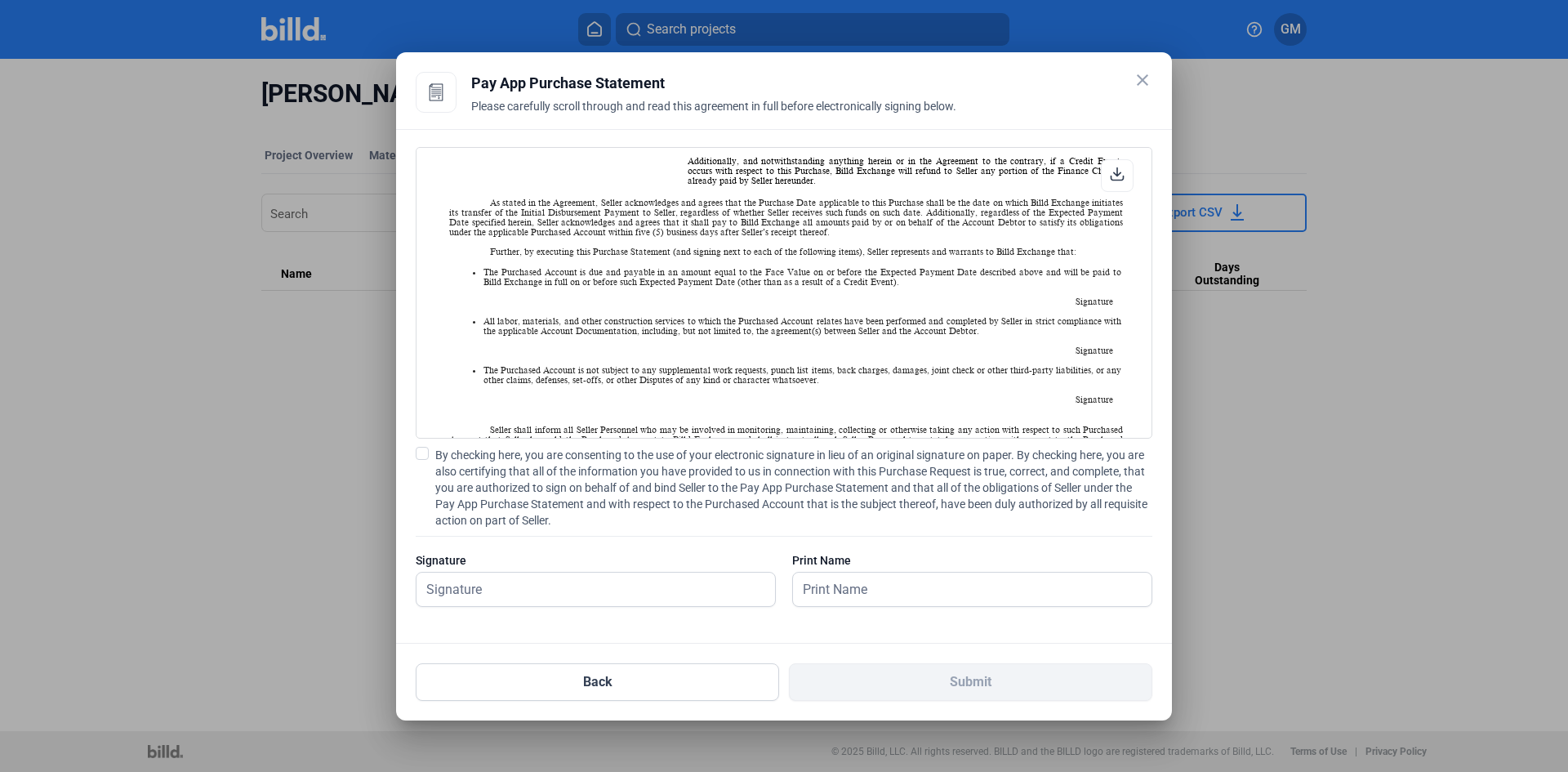
click at [416, 452] on span at bounding box center [422, 454] width 13 height 13
click at [0, 0] on input "By checking here, you are consenting to the use of your electronic signature in…" at bounding box center [0, 0] width 0 height 0
click at [475, 599] on input "text" at bounding box center [587, 589] width 340 height 33
type input "[PERSON_NAME]"
click at [840, 590] on input "text" at bounding box center [972, 589] width 358 height 33
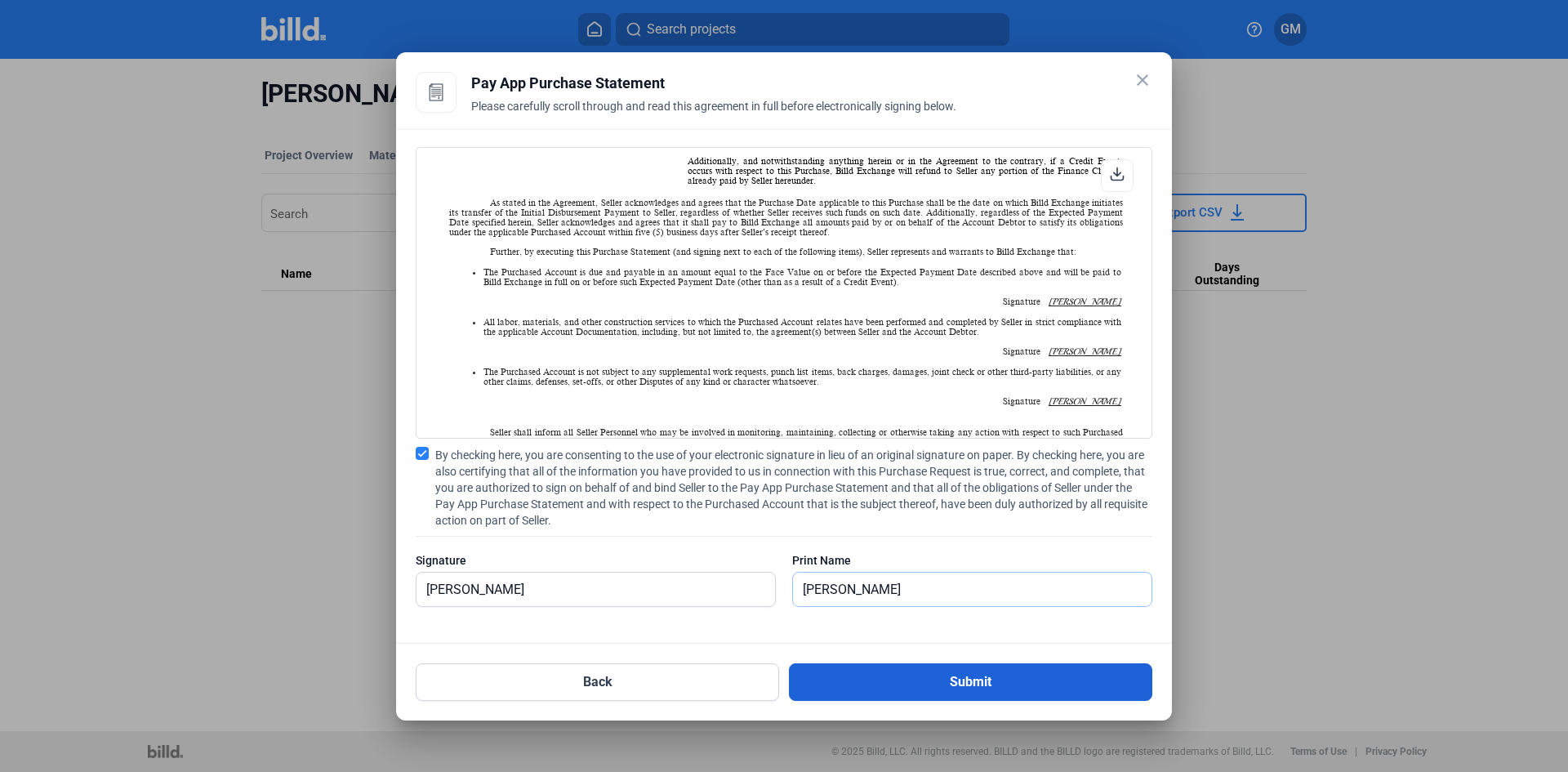
type input "[PERSON_NAME]"
click at [882, 684] on button "Submit" at bounding box center [971, 682] width 363 height 38
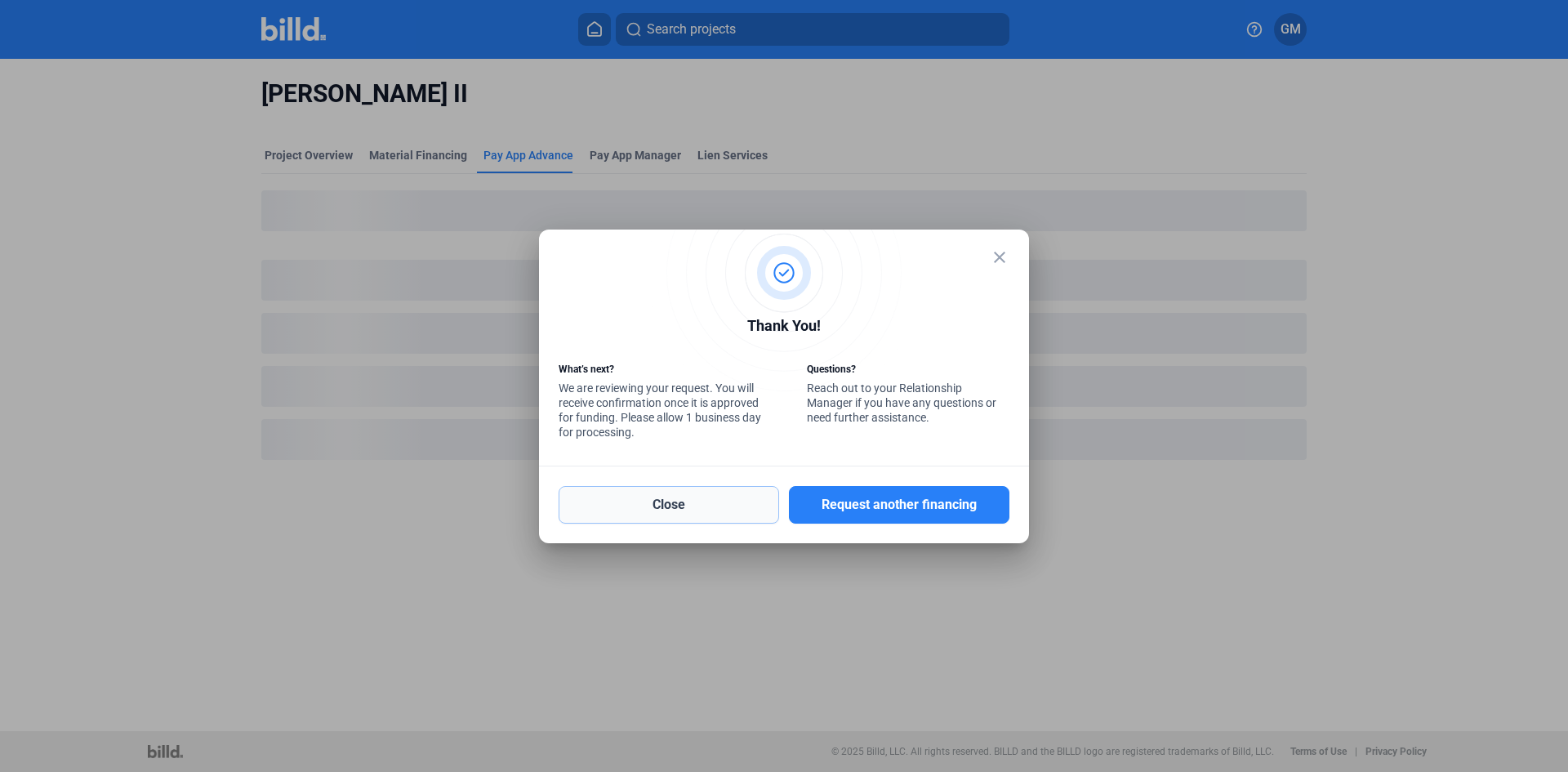
click at [672, 505] on button "Close" at bounding box center [668, 505] width 220 height 38
